Goal: Find specific page/section: Find specific page/section

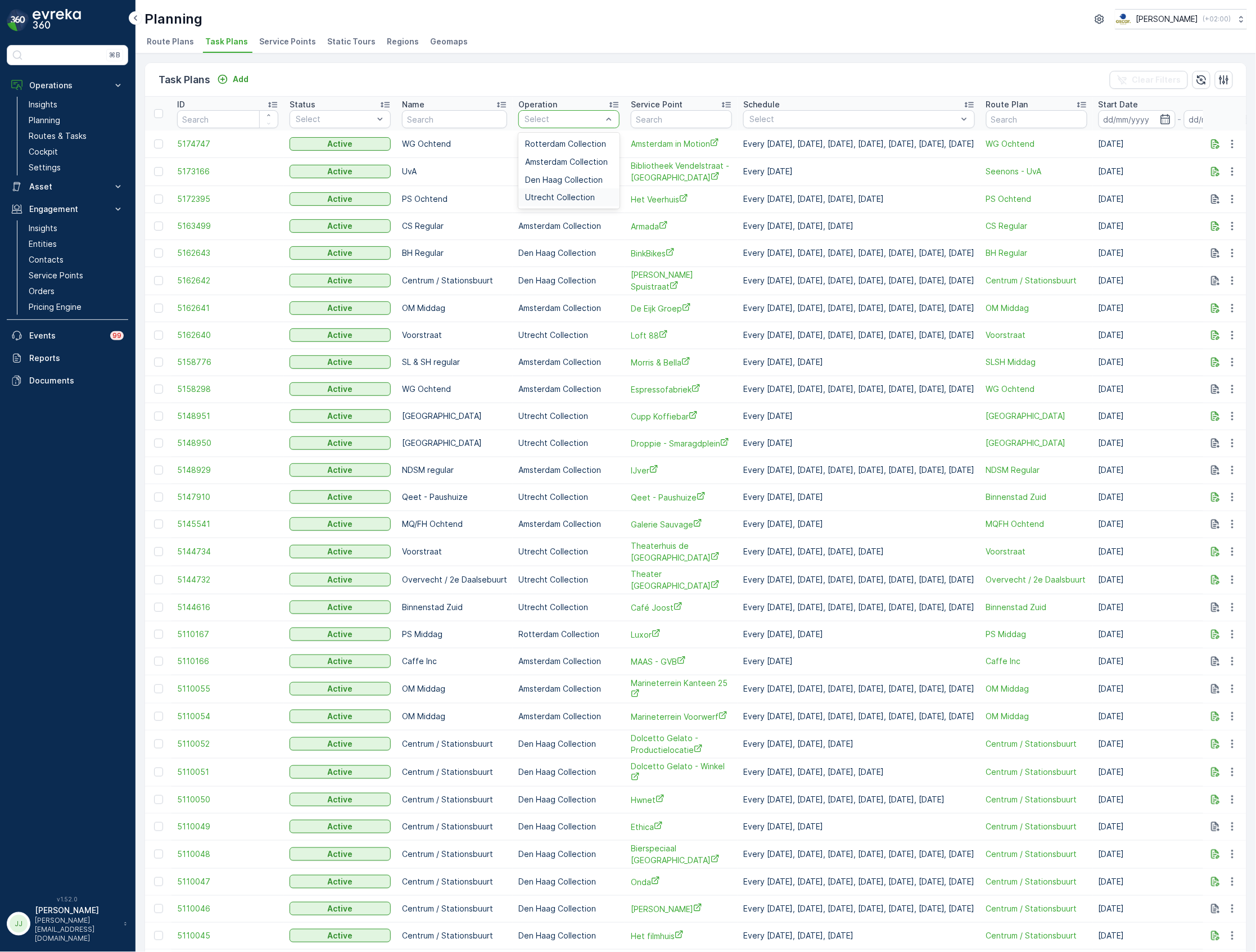
click at [572, 199] on span "Utrecht Collection" at bounding box center [560, 197] width 69 height 9
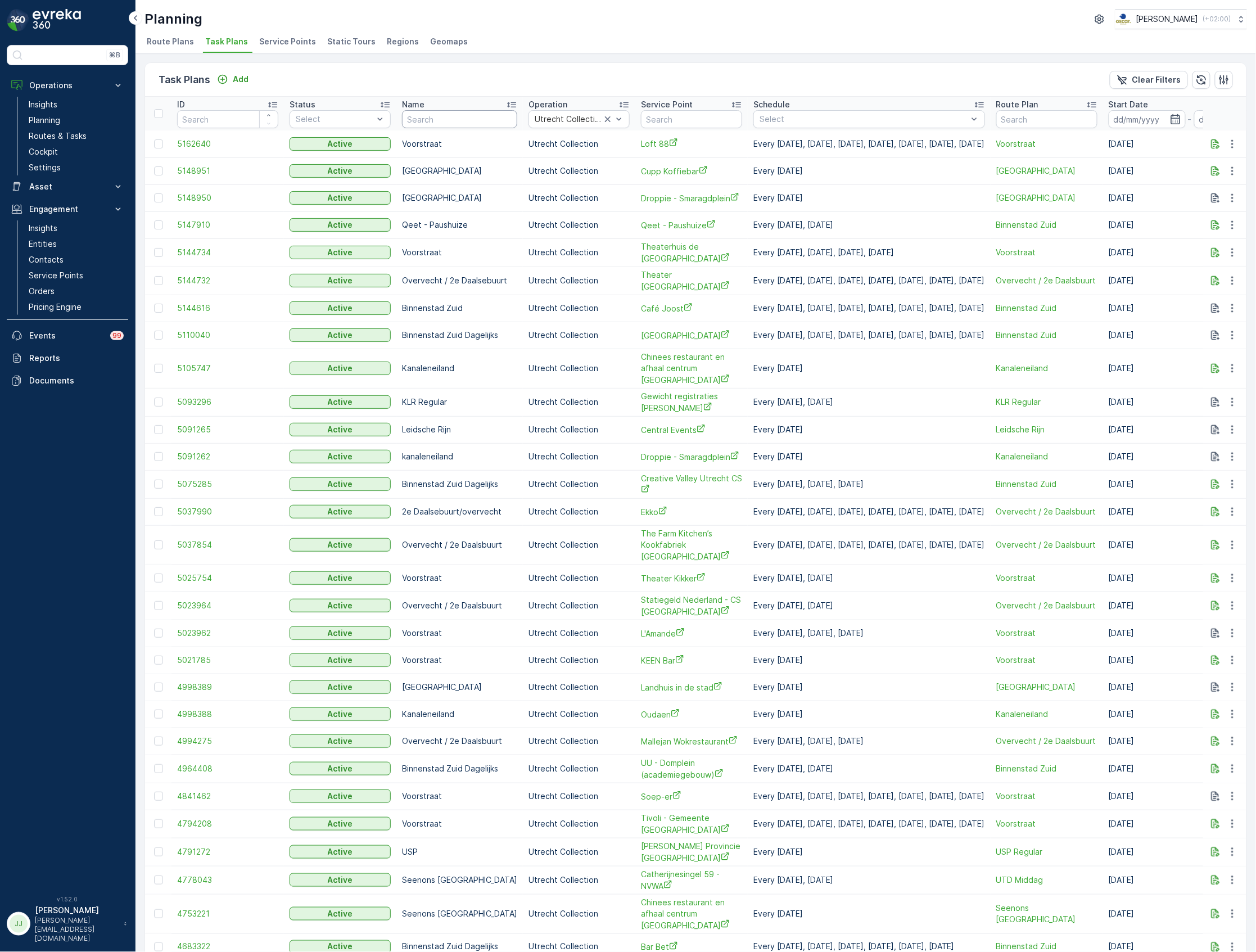
click at [456, 118] on input "text" at bounding box center [459, 119] width 115 height 18
type input "seenons"
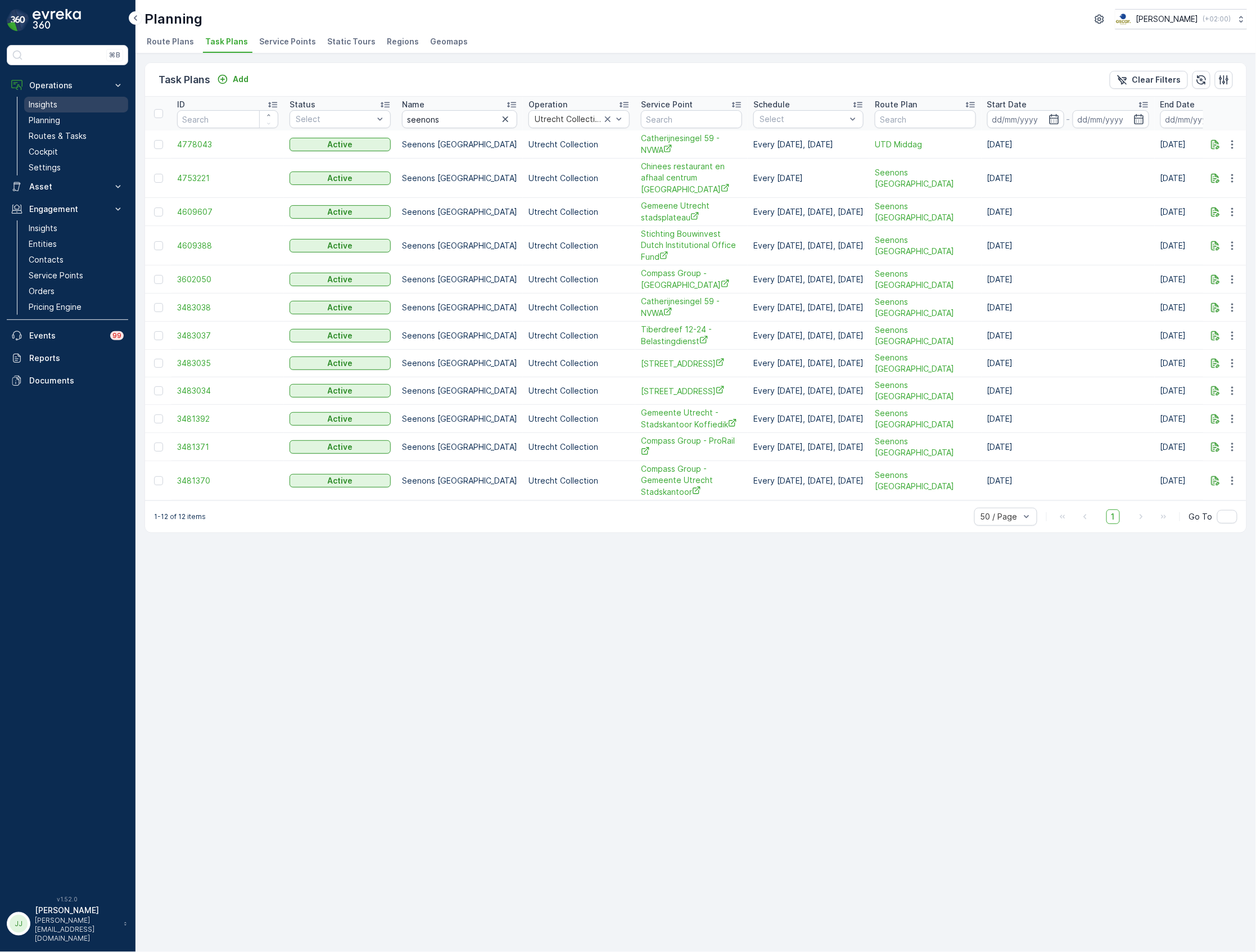
click at [38, 101] on p "Insights" at bounding box center [43, 104] width 29 height 11
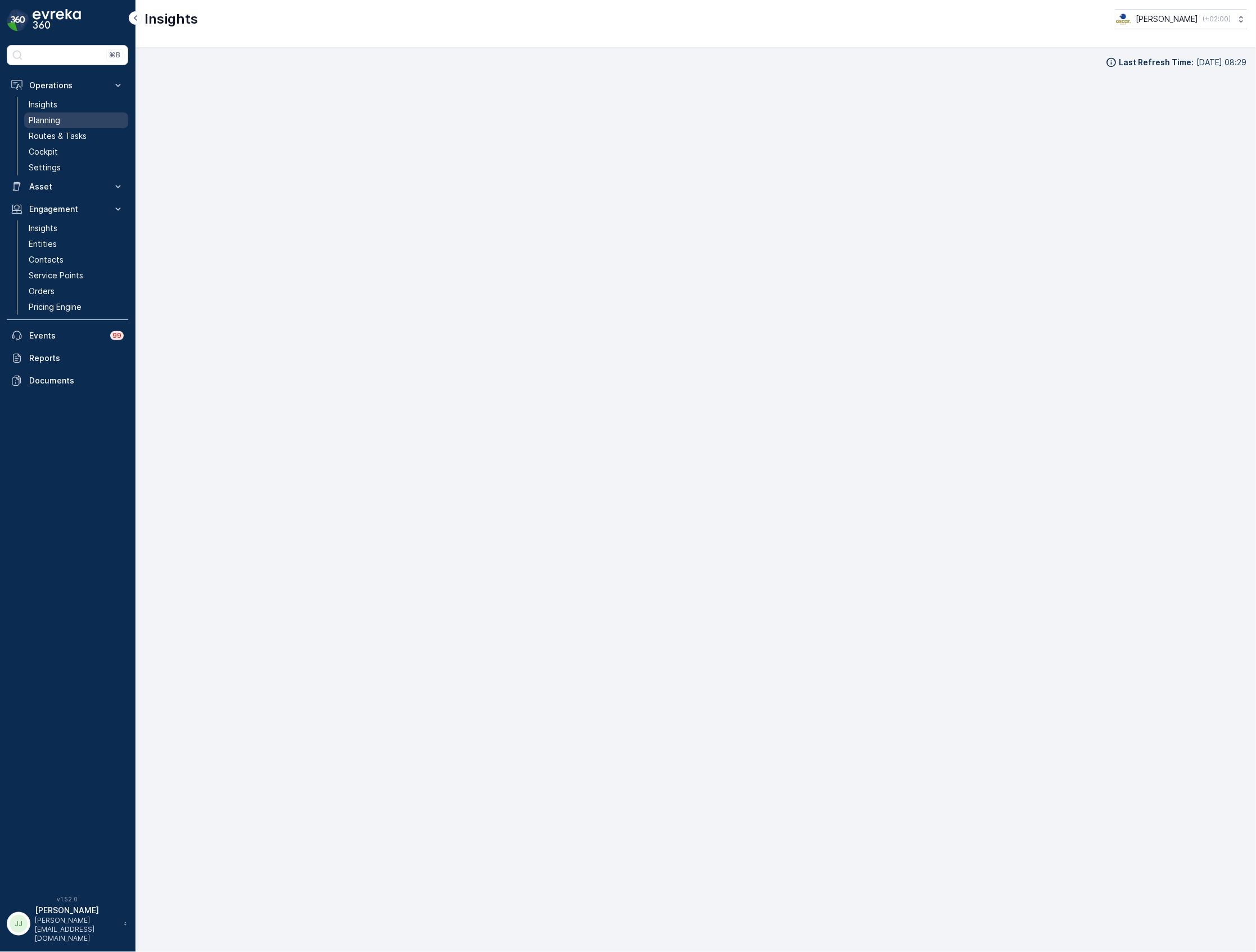
click at [73, 112] on link "Insights" at bounding box center [76, 104] width 104 height 16
click at [73, 117] on link "Planning" at bounding box center [76, 120] width 104 height 16
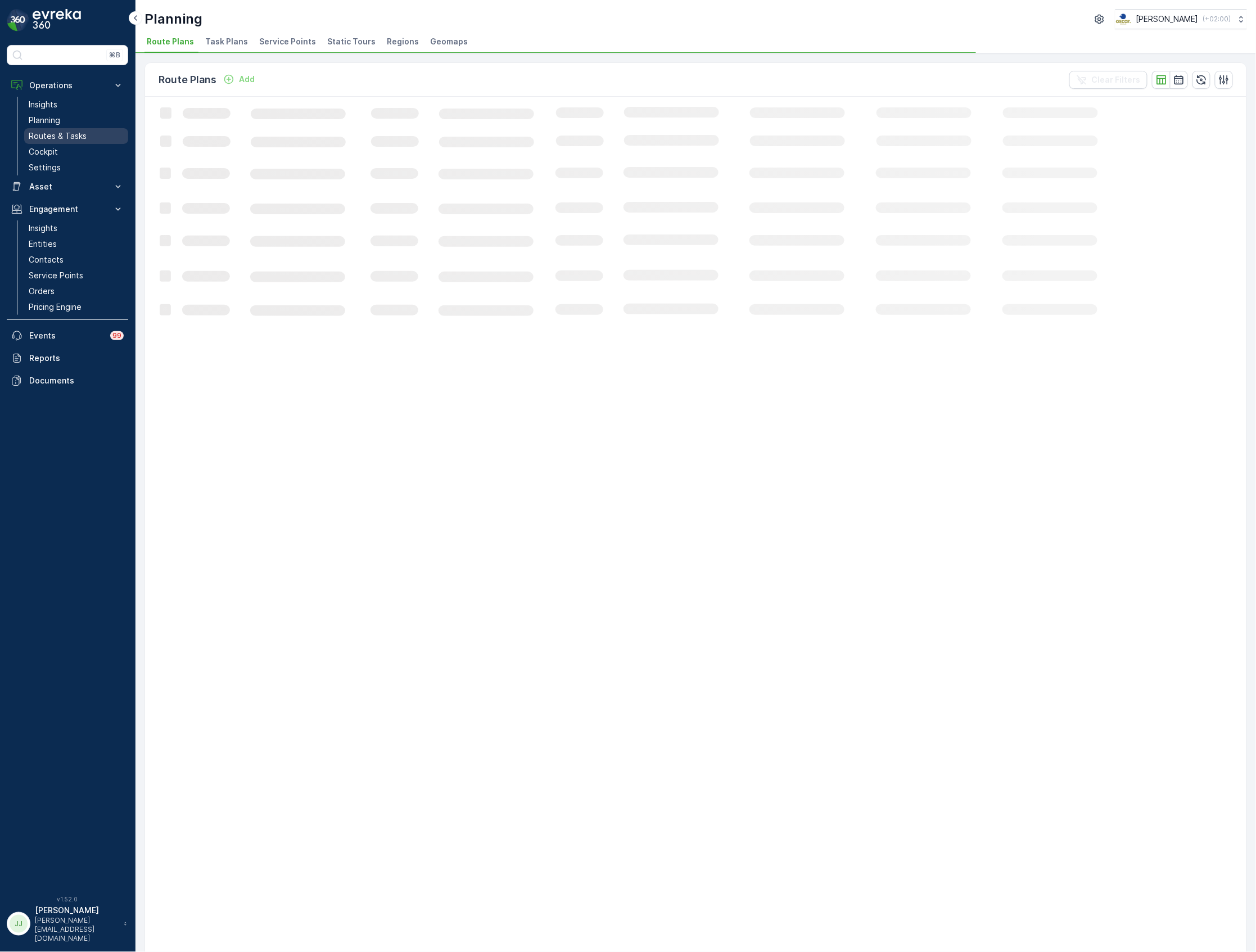
click at [65, 135] on p "Routes & Tasks" at bounding box center [58, 136] width 58 height 11
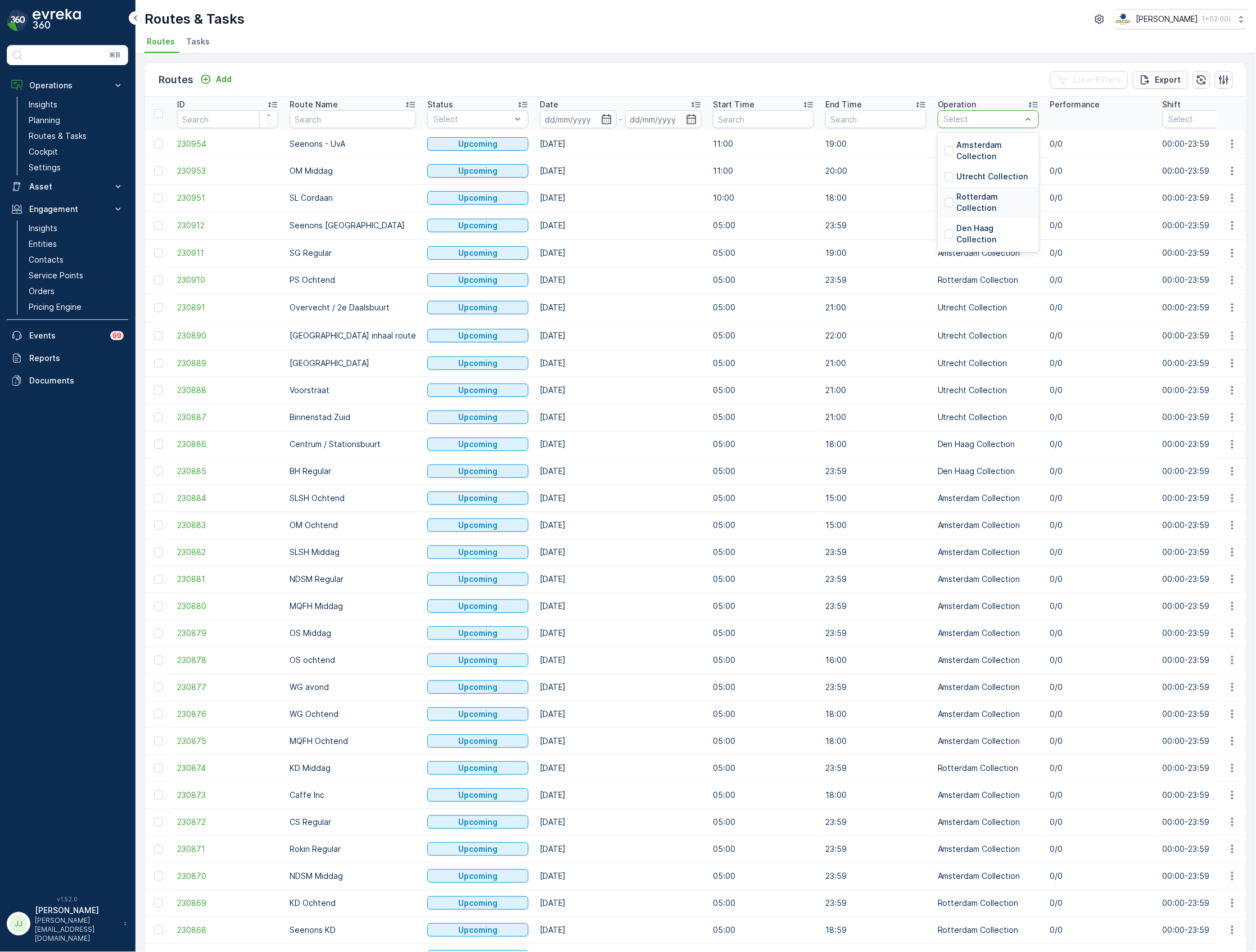
click at [956, 205] on p "Rotterdam Collection" at bounding box center [994, 202] width 76 height 22
